Goal: Transaction & Acquisition: Purchase product/service

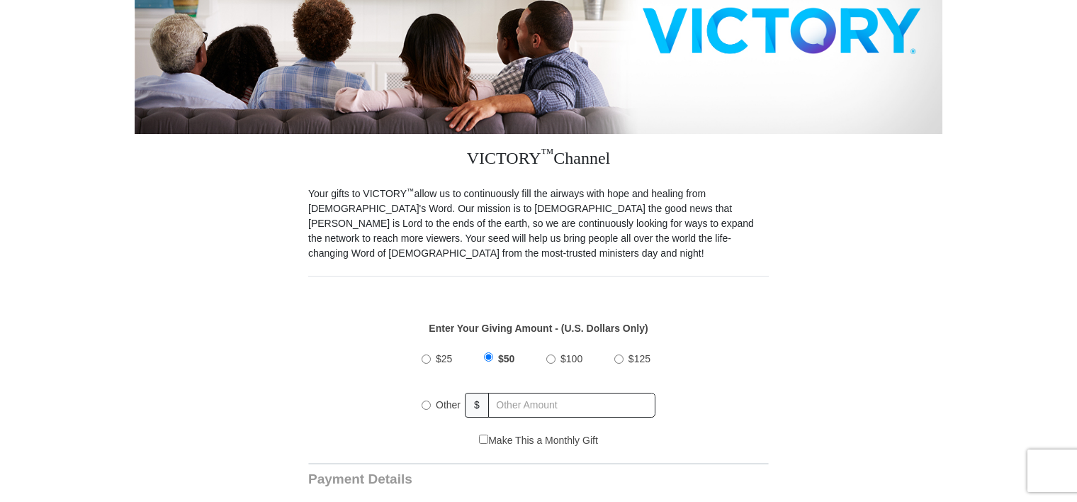
scroll to position [283, 0]
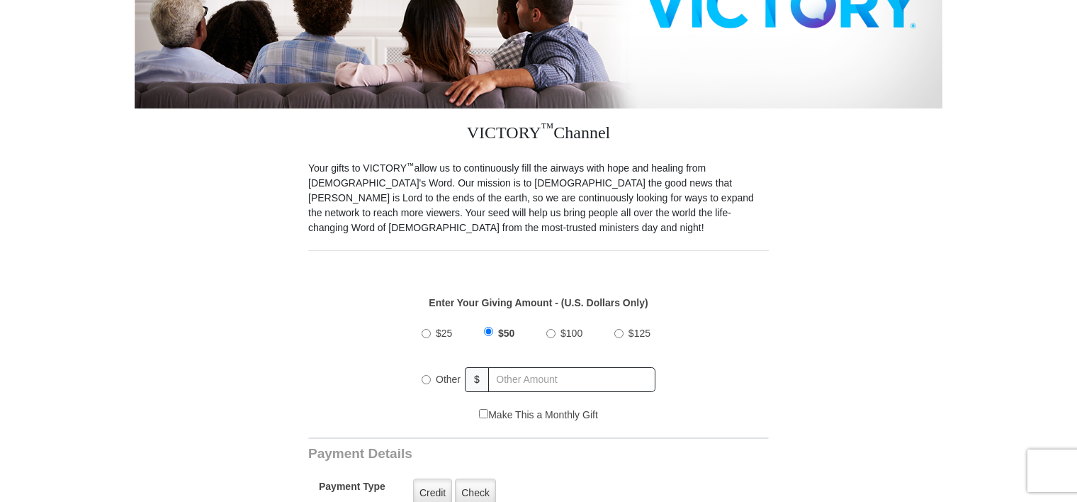
click at [550, 329] on input "$100" at bounding box center [550, 333] width 9 height 9
radio input "true"
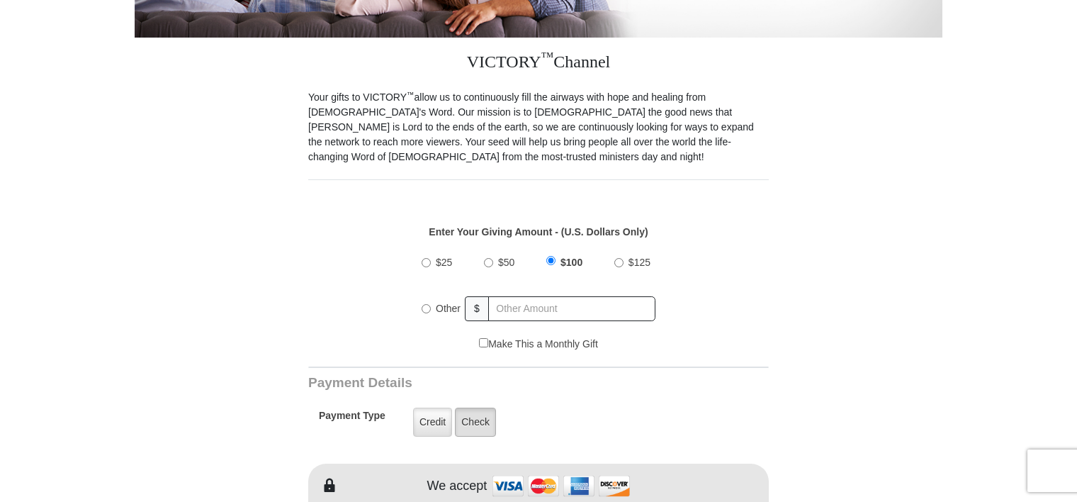
click at [473, 408] on label "Check" at bounding box center [475, 421] width 41 height 29
click at [0, 0] on input "Check" at bounding box center [0, 0] width 0 height 0
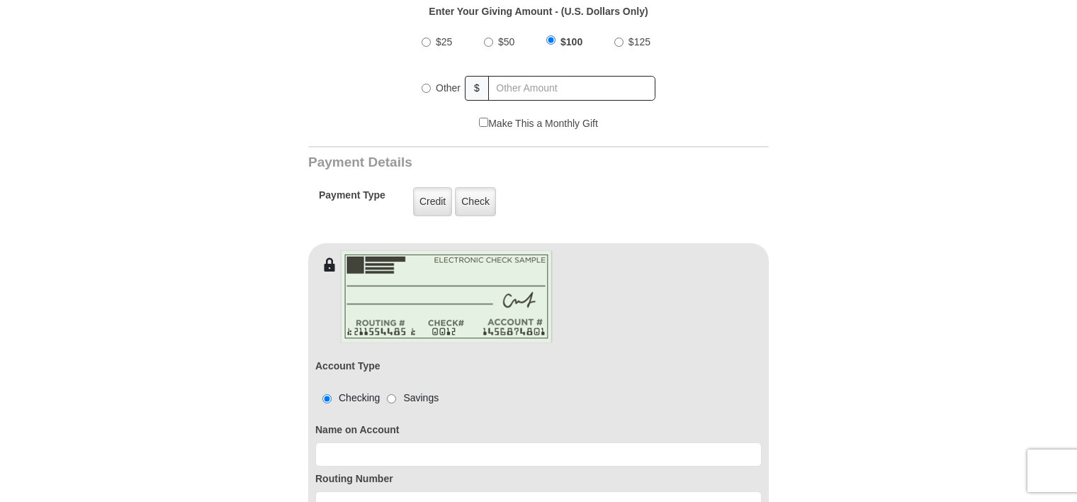
scroll to position [638, 0]
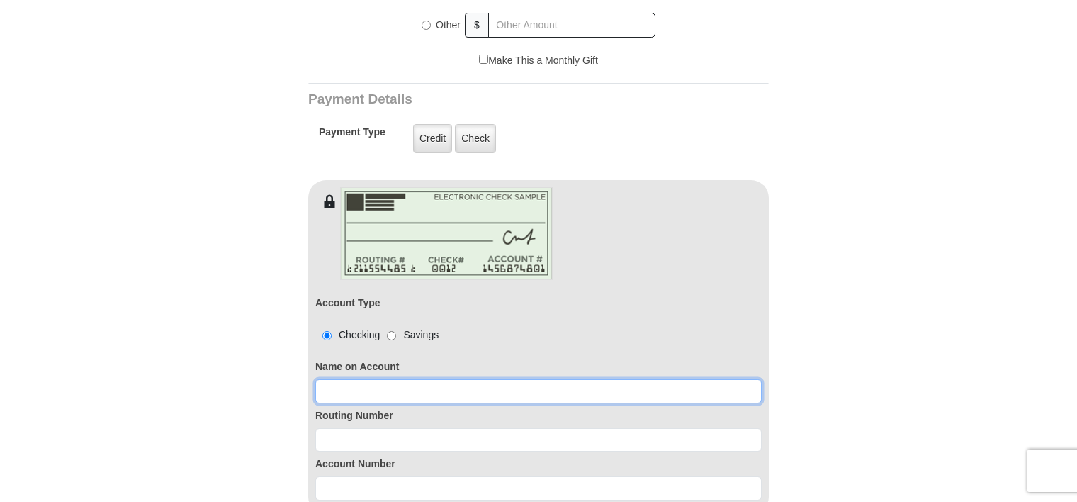
click at [497, 379] on input at bounding box center [538, 391] width 446 height 24
type input "[PERSON_NAME]"
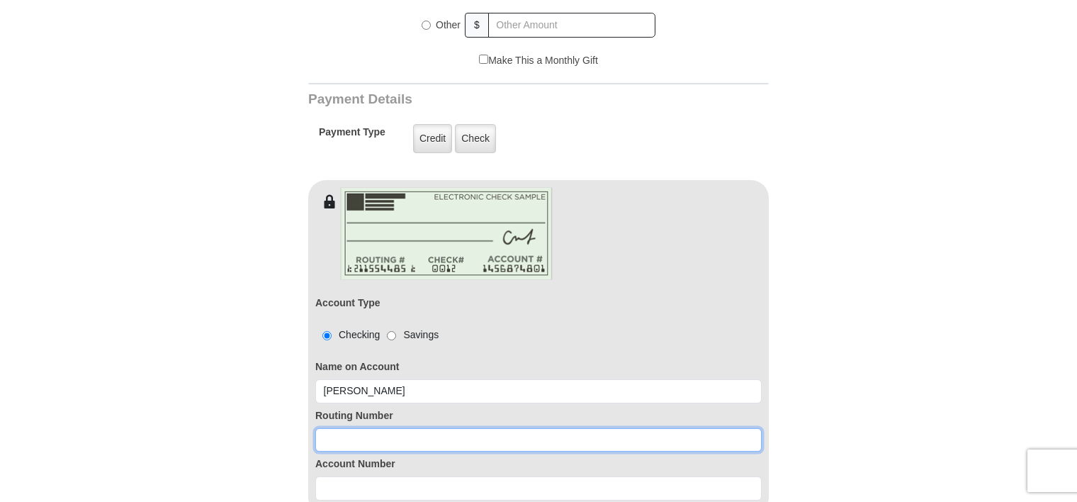
click at [433, 428] on input at bounding box center [538, 440] width 446 height 24
type input "122000247"
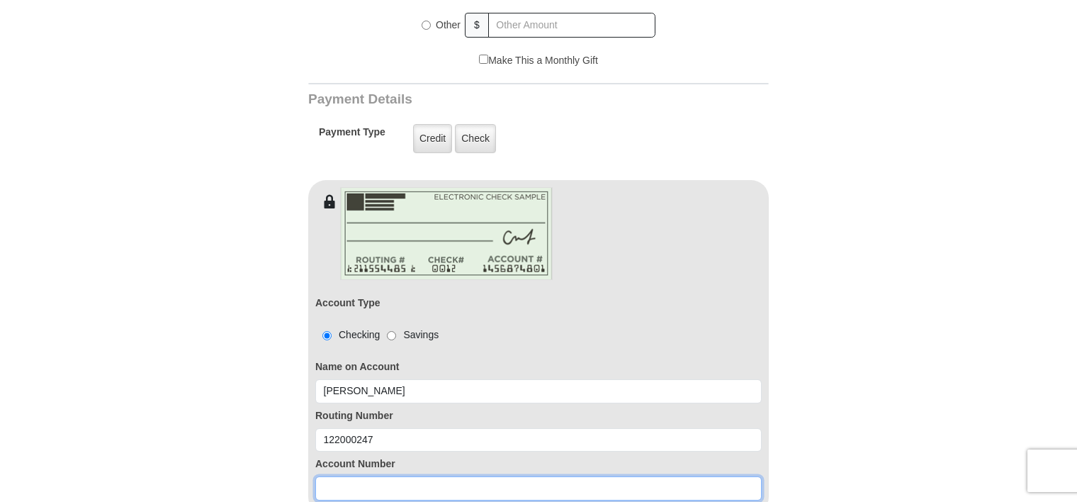
click at [363, 476] on input at bounding box center [538, 488] width 446 height 24
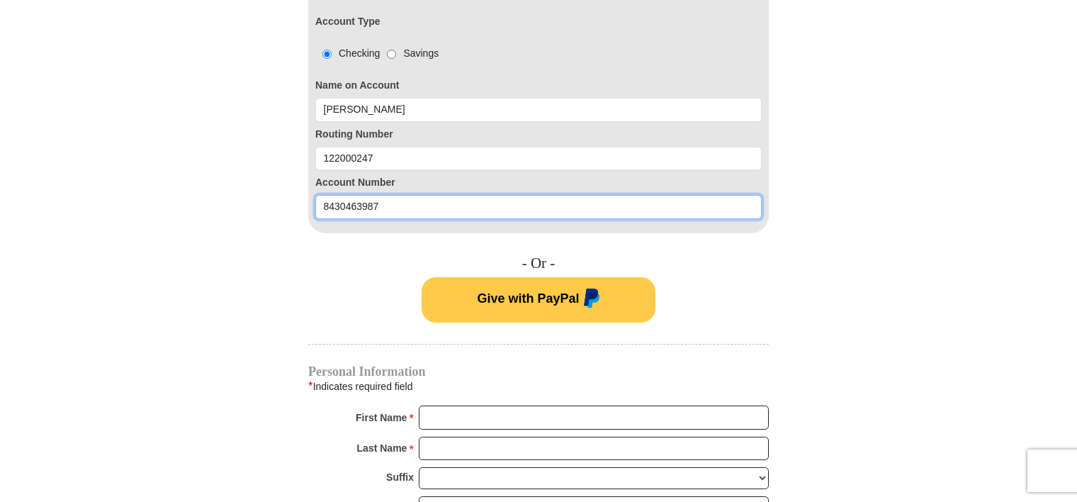
scroll to position [921, 0]
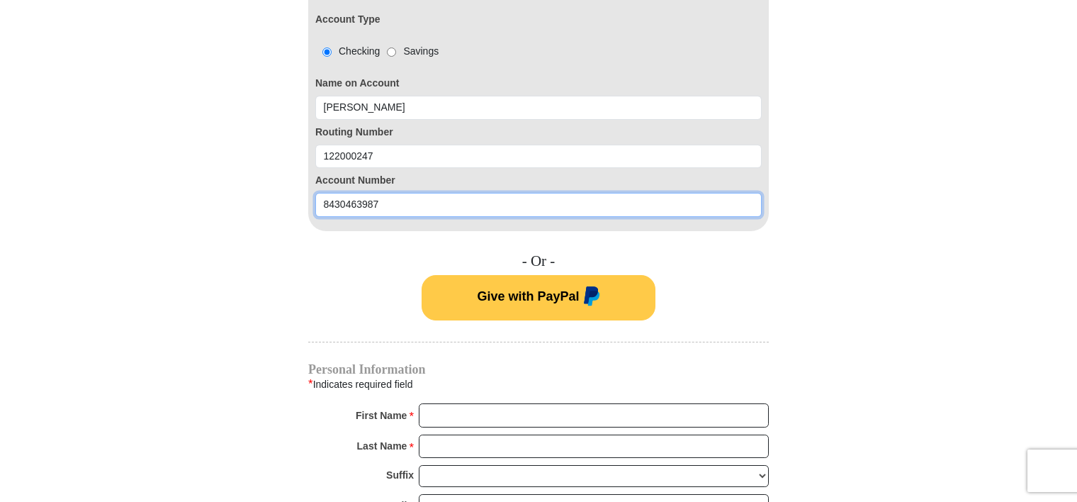
type input "8430463987"
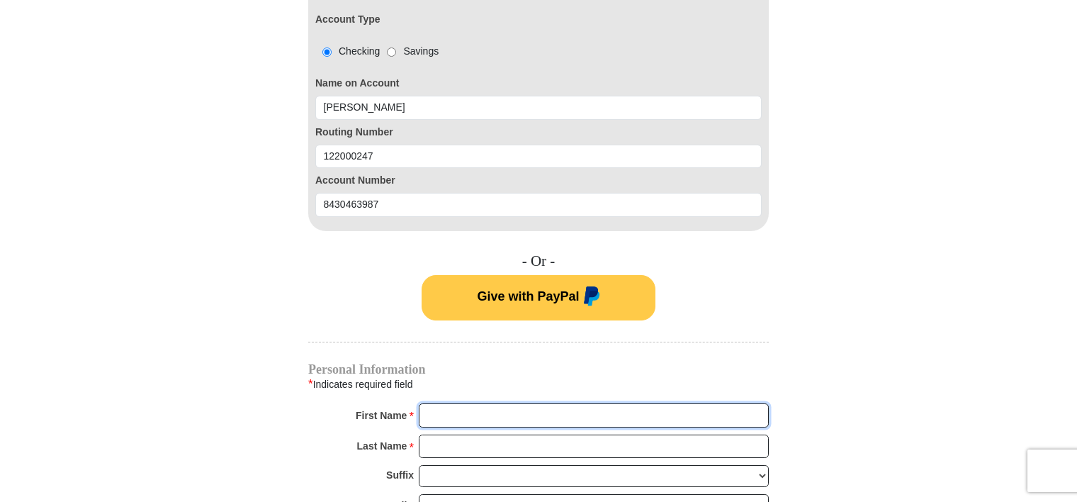
click at [581, 403] on input "First Name *" at bounding box center [594, 415] width 350 height 24
type input "[PERSON_NAME]"
type input "vergara"
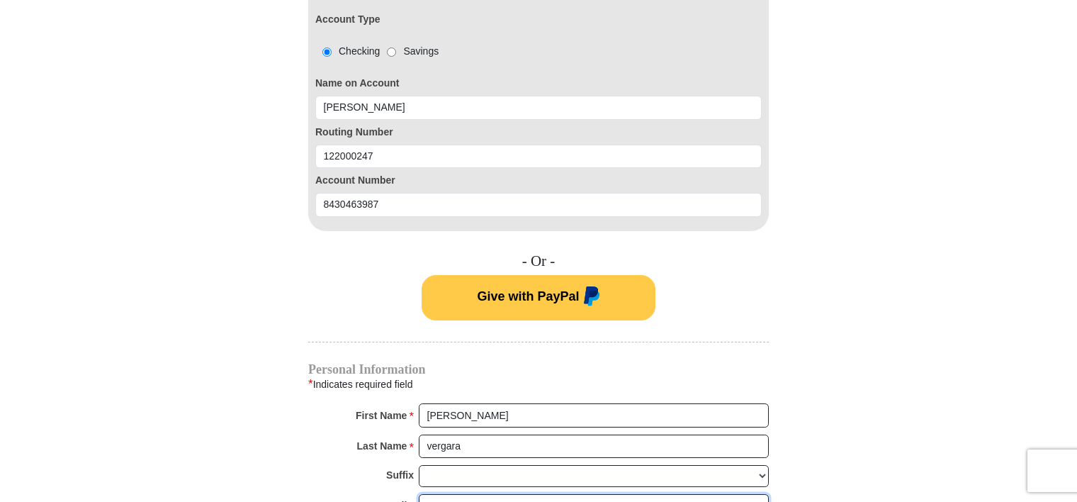
type input "[EMAIL_ADDRESS][DOMAIN_NAME]"
type input "+1 (714) 206-83"
radio input "true"
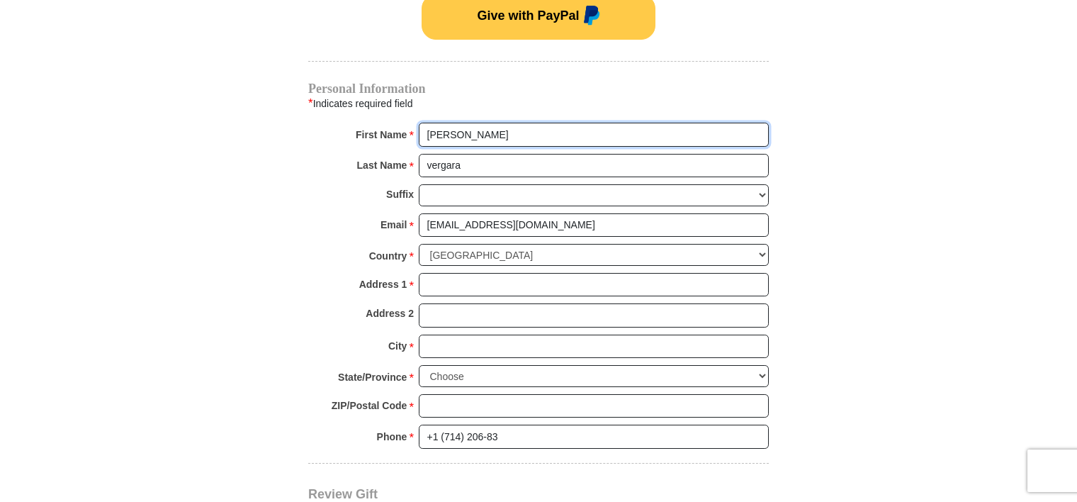
scroll to position [1204, 0]
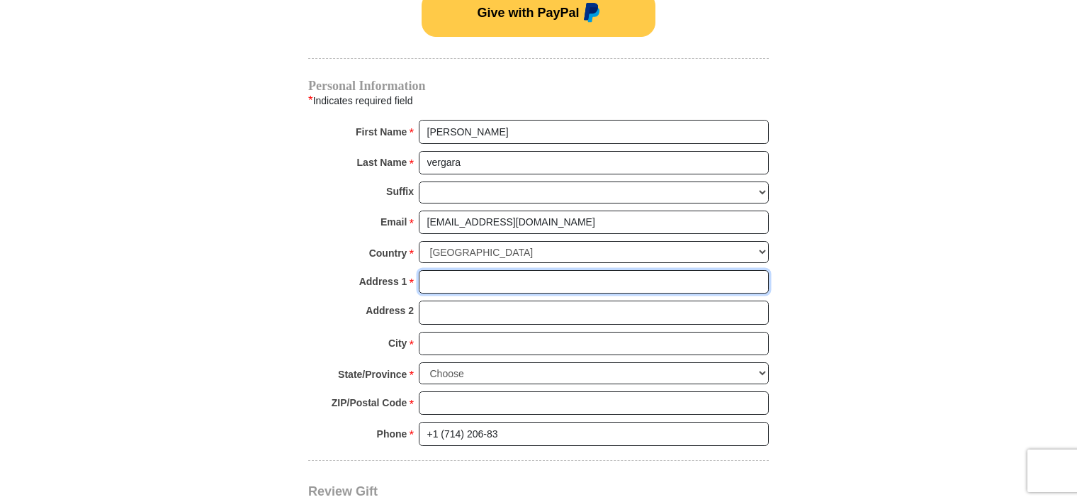
click at [446, 270] on input "Address 1 *" at bounding box center [594, 282] width 350 height 24
type input "PO BOX 328"
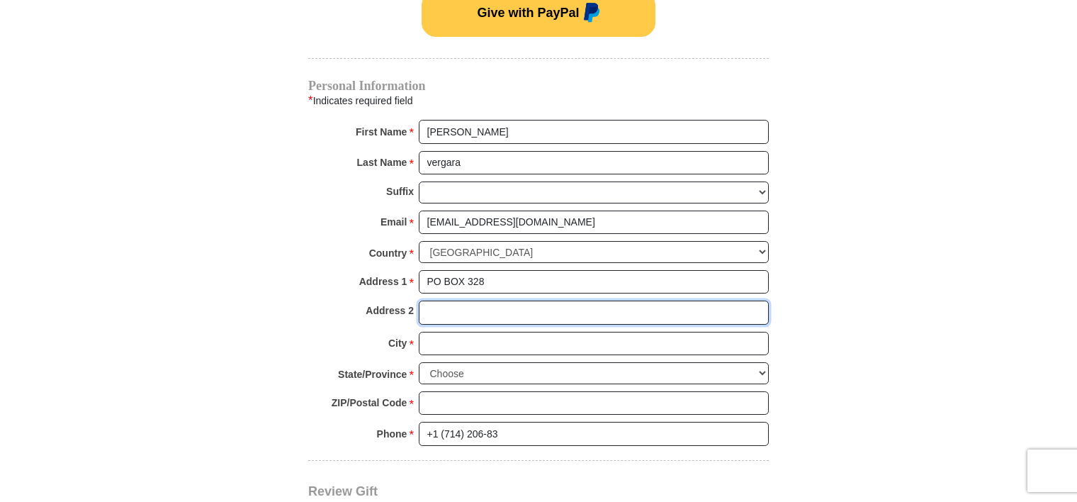
type input "GOLD RUN"
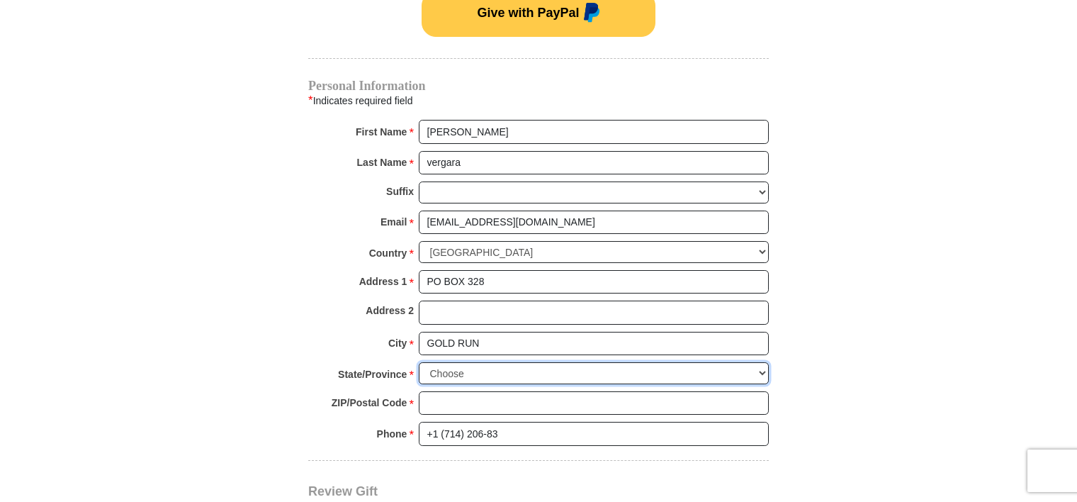
select select "CA"
type input "95717"
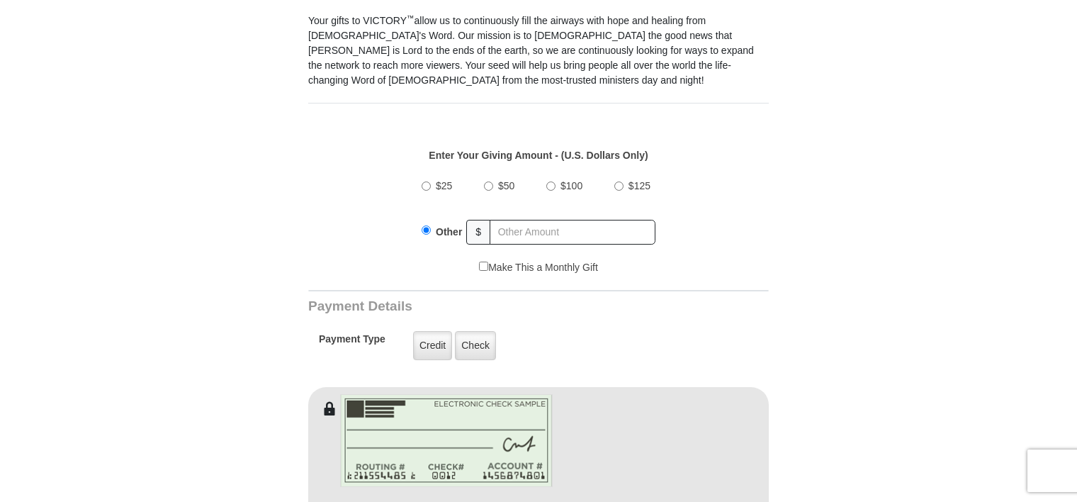
scroll to position [425, 0]
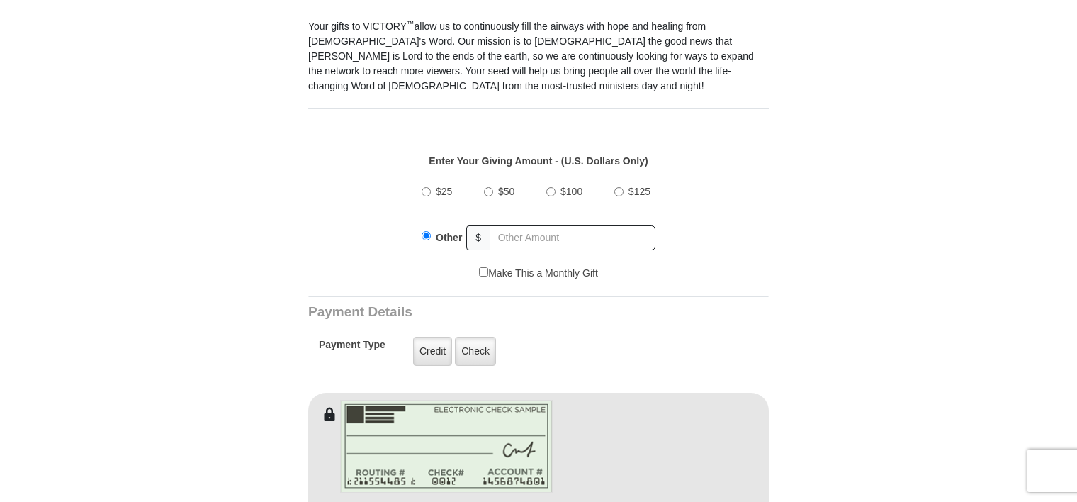
click at [623, 179] on label "$125" at bounding box center [639, 191] width 32 height 25
click at [623, 187] on input "$125" at bounding box center [618, 191] width 9 height 9
radio input "true"
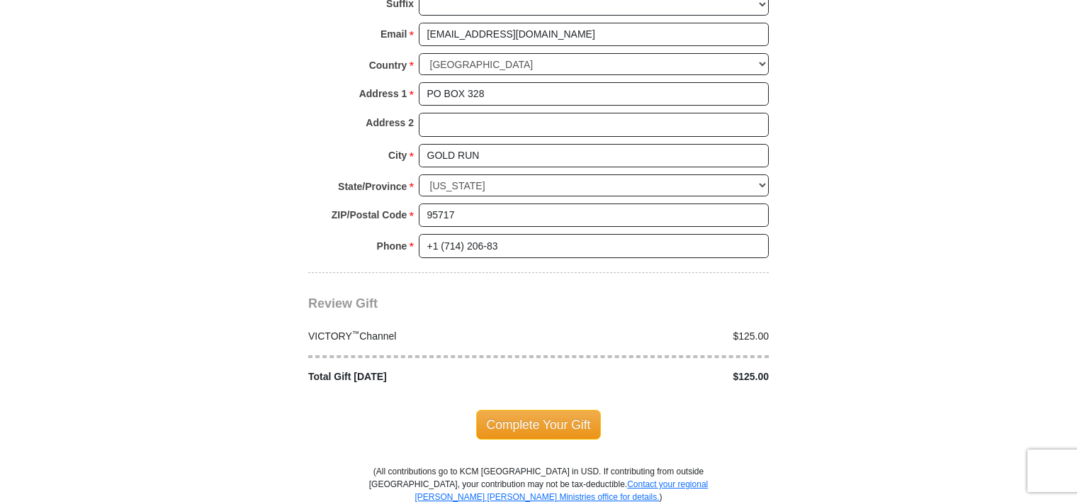
scroll to position [1417, 0]
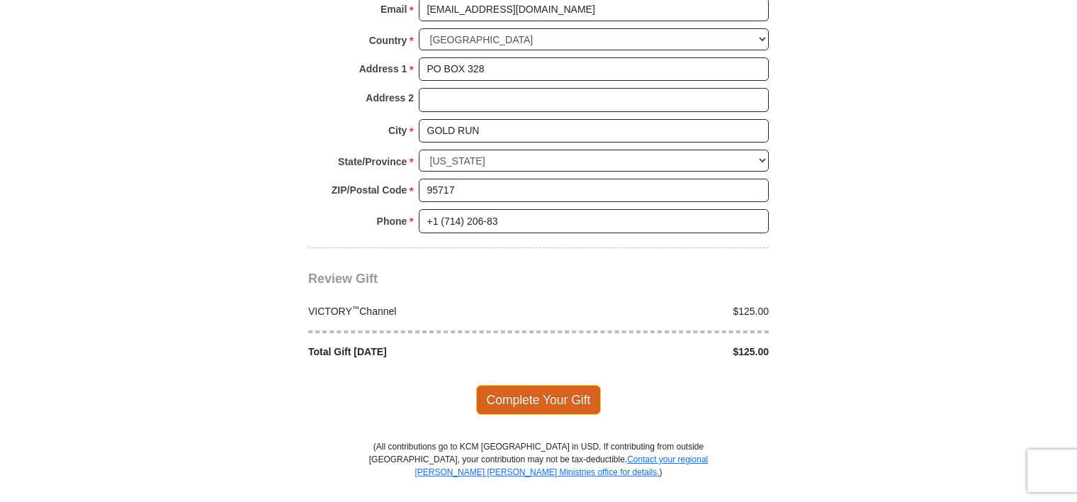
click at [571, 385] on span "Complete Your Gift" at bounding box center [538, 400] width 125 height 30
